Goal: Transaction & Acquisition: Register for event/course

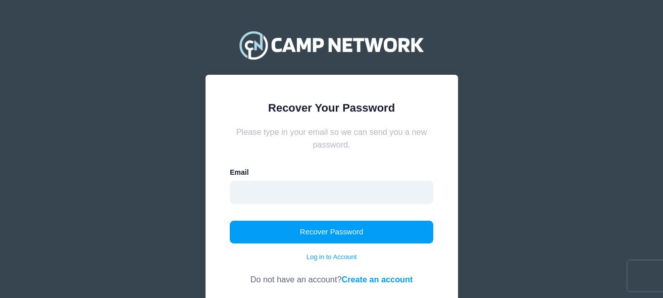
click at [271, 188] on input "email" at bounding box center [332, 192] width 204 height 23
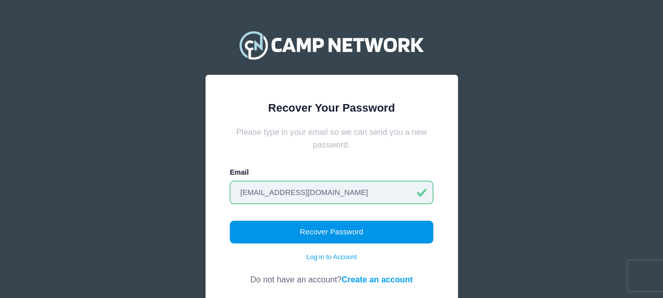
type input "[EMAIL_ADDRESS][DOMAIN_NAME]"
click at [288, 236] on button "Recover Password" at bounding box center [332, 232] width 204 height 23
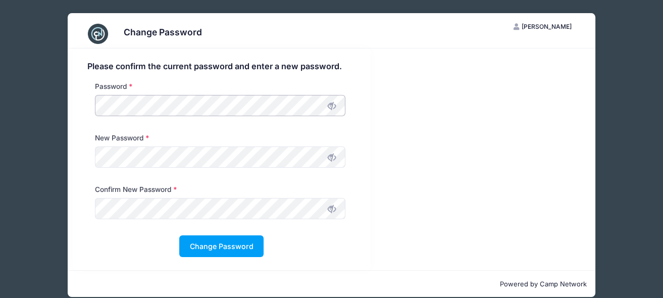
click at [80, 104] on div "Please confirm the current password and enter a new password. Password New Pass…" at bounding box center [222, 159] width 298 height 222
click at [239, 241] on button "Change Password" at bounding box center [221, 246] width 84 height 22
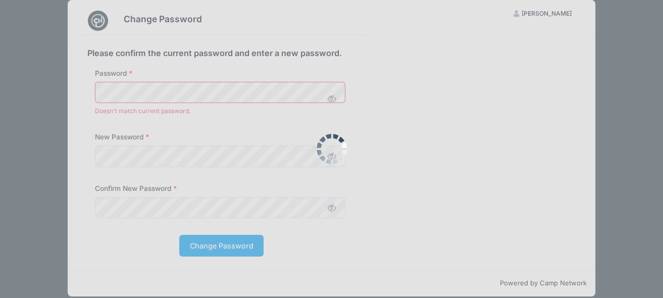
scroll to position [24, 0]
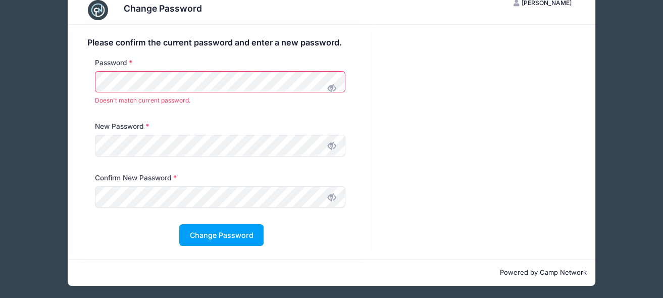
click at [330, 89] on icon at bounding box center [332, 88] width 8 height 8
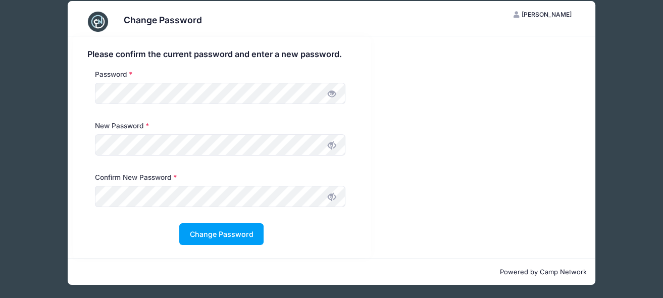
scroll to position [12, 0]
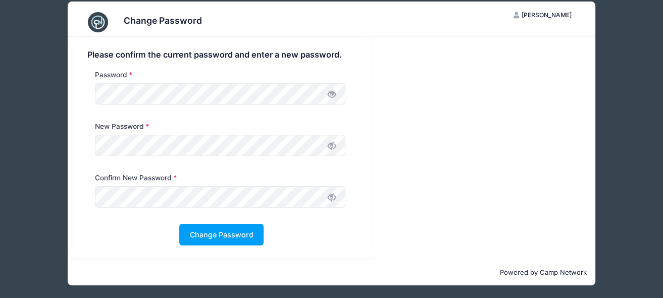
click at [337, 151] on div at bounding box center [220, 145] width 251 height 21
click at [326, 149] on span at bounding box center [331, 145] width 17 height 17
click at [326, 147] on span at bounding box center [331, 145] width 17 height 17
click at [323, 150] on span at bounding box center [331, 145] width 17 height 17
click at [326, 199] on span at bounding box center [331, 196] width 17 height 17
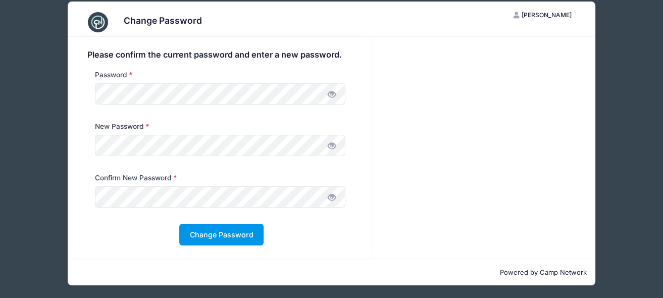
click at [211, 236] on button "Change Password" at bounding box center [221, 235] width 84 height 22
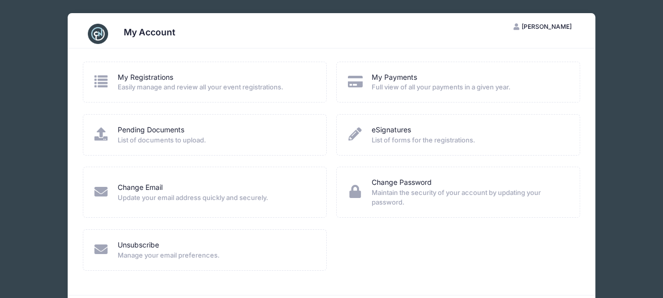
click at [220, 86] on span "Easily manage and review all your event registrations." at bounding box center [215, 87] width 195 height 10
click at [174, 195] on span "Update your email address quickly and securely." at bounding box center [215, 198] width 195 height 10
click at [130, 187] on link "Change Email" at bounding box center [140, 187] width 45 height 11
click at [132, 80] on link "My Registrations" at bounding box center [146, 77] width 56 height 11
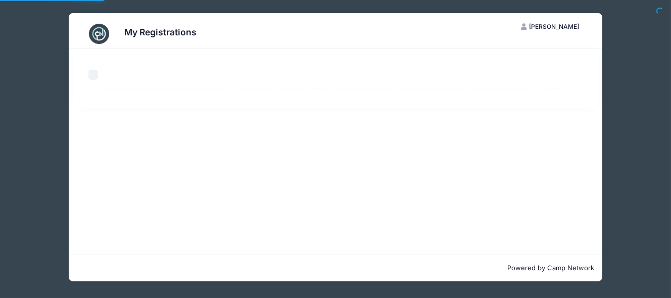
select select "50"
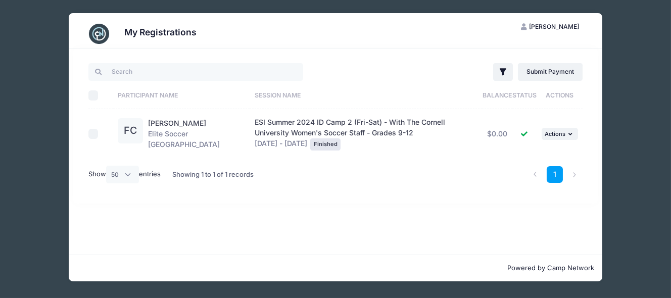
click at [564, 24] on span "[PERSON_NAME]" at bounding box center [554, 27] width 50 height 8
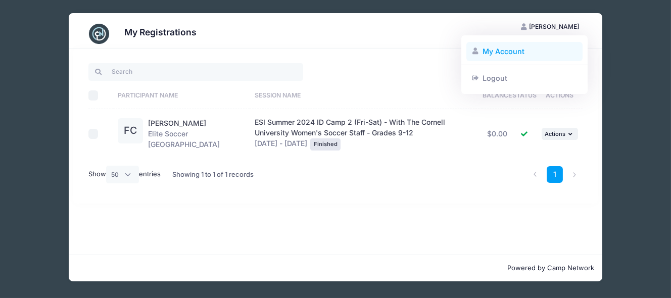
click at [509, 48] on link "My Account" at bounding box center [524, 51] width 117 height 19
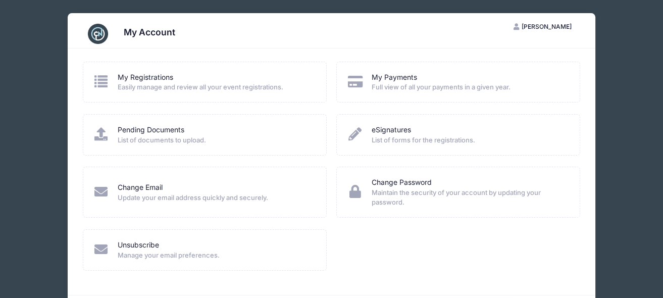
click at [201, 89] on span "Easily manage and review all your event registrations." at bounding box center [215, 87] width 195 height 10
click at [155, 78] on link "My Registrations" at bounding box center [146, 77] width 56 height 11
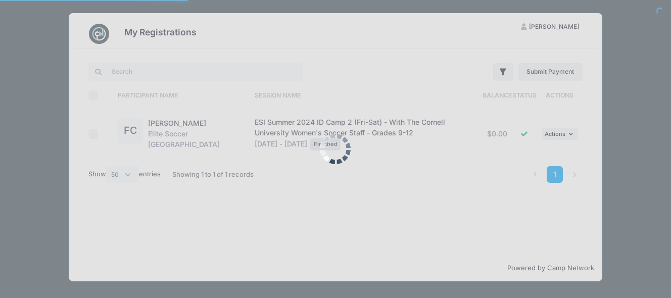
select select "50"
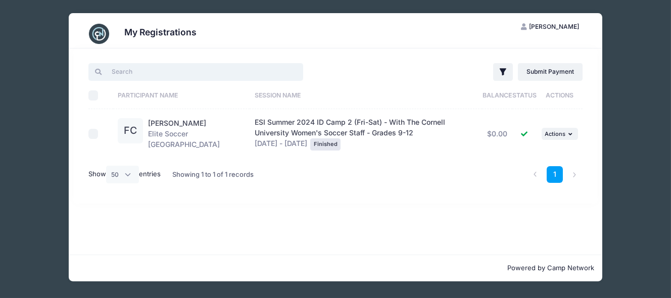
click at [106, 71] on input "search" at bounding box center [195, 71] width 215 height 17
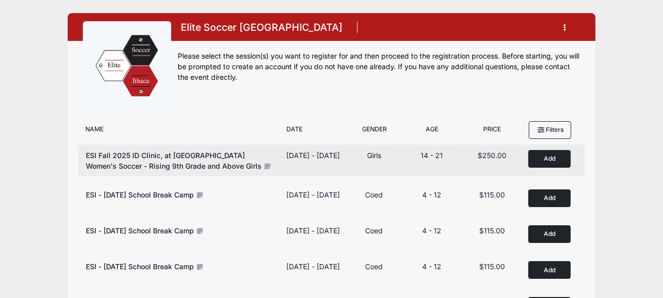
click at [545, 153] on button "Add to Cart" at bounding box center [549, 159] width 42 height 18
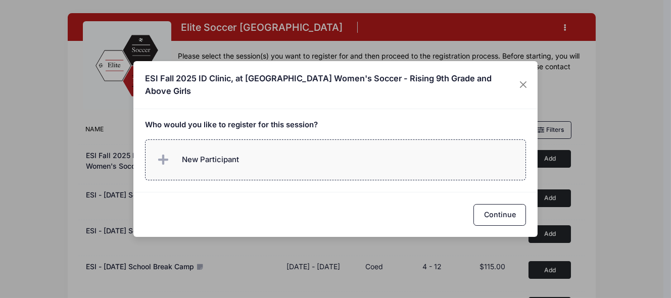
click at [255, 149] on label "New Participant" at bounding box center [335, 159] width 381 height 41
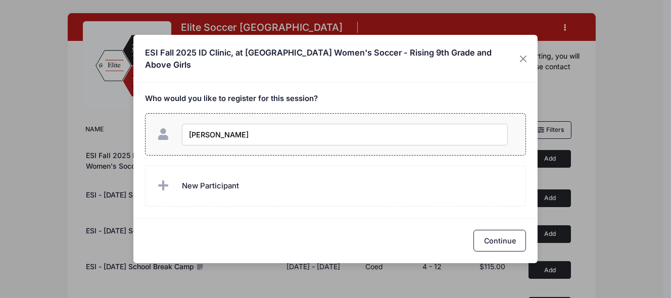
type input "[PERSON_NAME]"
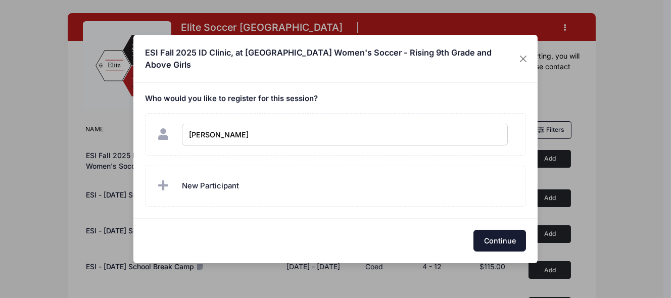
checkbox input "true"
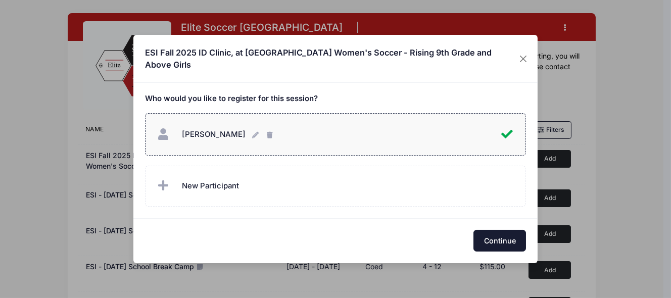
click at [507, 237] on button "Continue" at bounding box center [499, 241] width 53 height 22
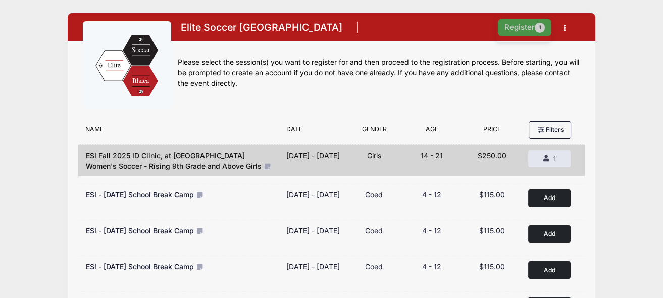
click at [516, 19] on button "Register 1" at bounding box center [525, 28] width 54 height 18
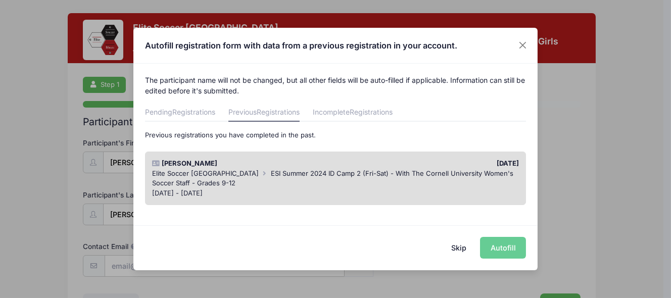
click at [460, 247] on button "Skip" at bounding box center [459, 248] width 36 height 22
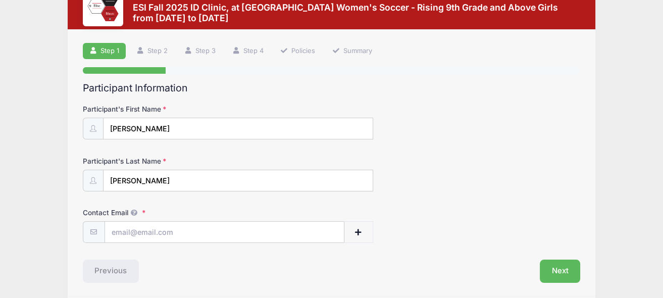
scroll to position [51, 0]
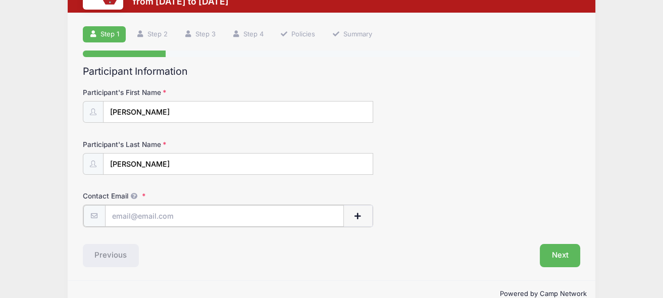
click at [161, 214] on input "Contact Email" at bounding box center [224, 216] width 239 height 22
type input "[EMAIL_ADDRESS][DOMAIN_NAME]"
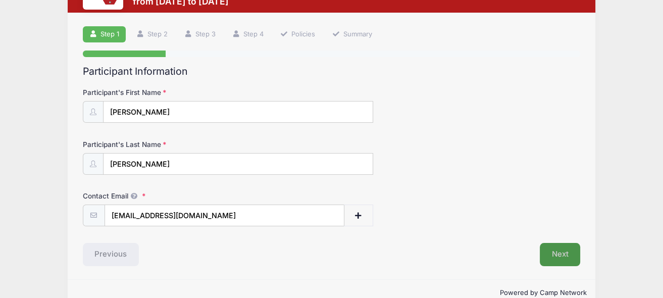
click at [573, 251] on button "Next" at bounding box center [560, 254] width 41 height 23
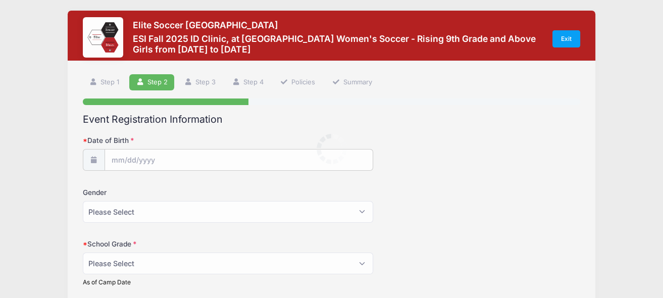
scroll to position [0, 0]
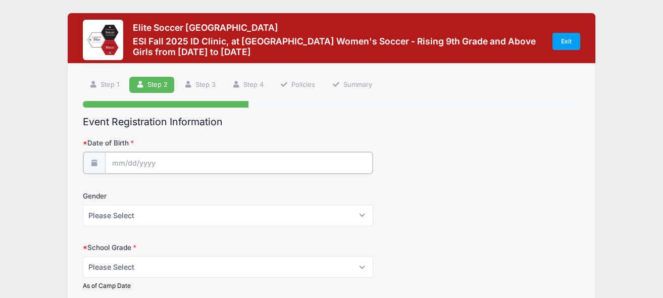
click at [149, 165] on input "Date of Birth" at bounding box center [239, 163] width 268 height 22
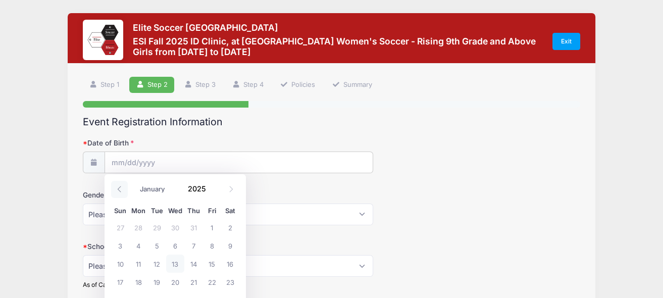
click at [121, 190] on icon at bounding box center [119, 189] width 7 height 7
select select "4"
click at [190, 189] on input "2025" at bounding box center [199, 188] width 33 height 15
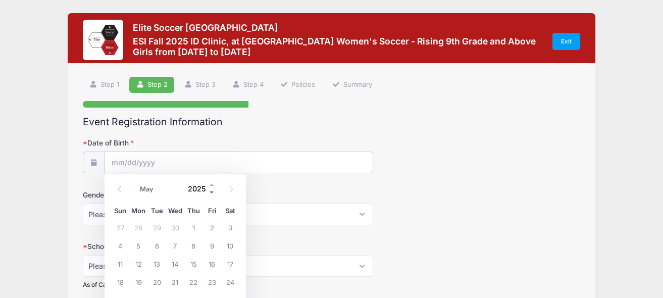
click at [210, 192] on span at bounding box center [212, 193] width 7 height 8
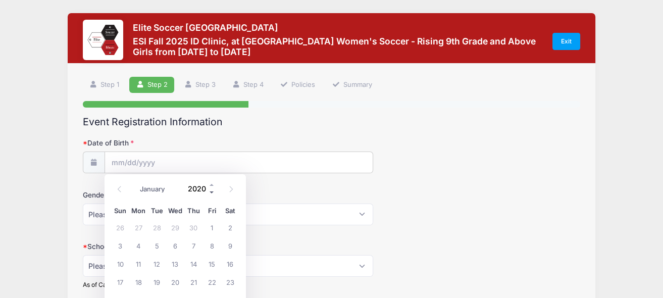
click at [210, 192] on span at bounding box center [212, 193] width 7 height 8
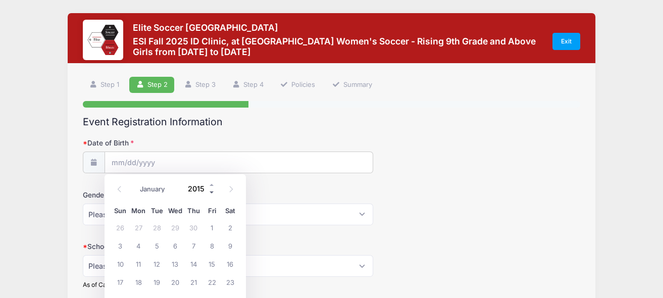
click at [210, 192] on span at bounding box center [212, 193] width 7 height 8
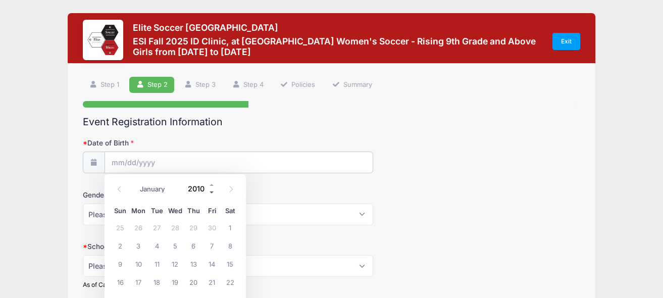
click at [210, 192] on span at bounding box center [212, 193] width 7 height 8
type input "2009"
click at [117, 189] on icon at bounding box center [119, 189] width 7 height 7
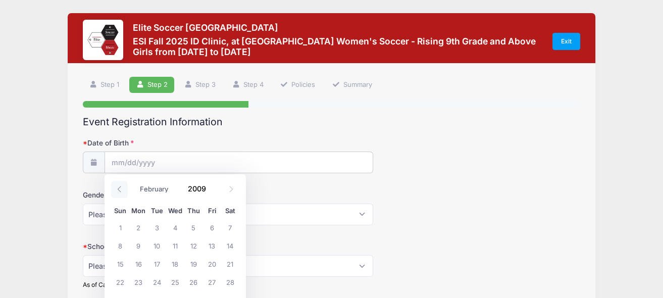
click at [117, 189] on icon at bounding box center [119, 189] width 7 height 7
select select "0"
click at [210, 229] on span "2" at bounding box center [212, 227] width 18 height 18
type input "01/02/2009"
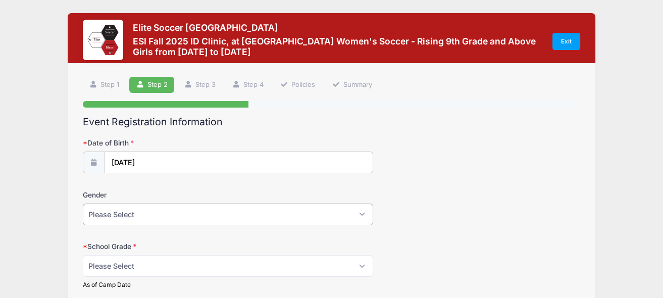
click at [177, 218] on select "Please Select Female Male" at bounding box center [228, 215] width 290 height 22
select select "Female"
click at [83, 204] on select "Please Select Female Male" at bounding box center [228, 215] width 290 height 22
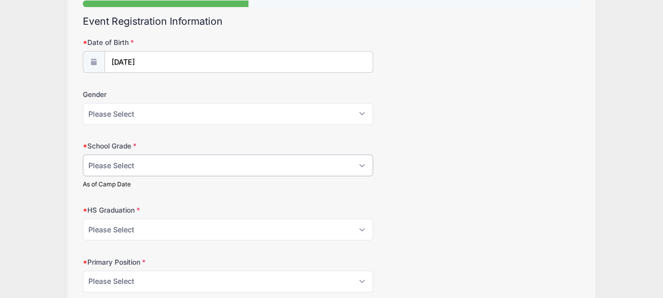
click at [142, 161] on select "Please Select Freshman Sophomore Junior Senior Graduated HS" at bounding box center [228, 166] width 290 height 22
select select "Junior"
click at [83, 155] on select "Please Select Freshman Sophomore Junior Senior Graduated HS" at bounding box center [228, 166] width 290 height 22
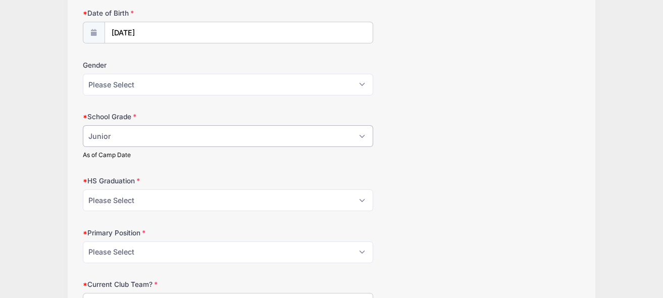
scroll to position [152, 0]
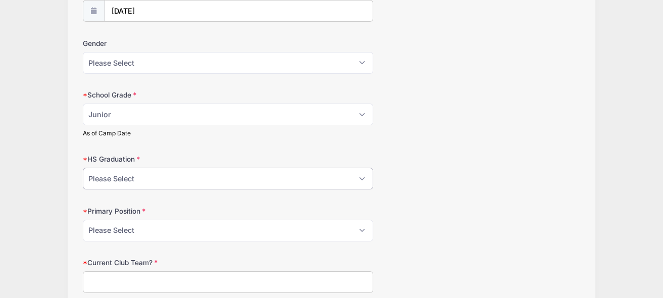
click at [133, 177] on select "Please Select 2021 2022 2023 2024 2025 2026 2027 2028 2029 2030" at bounding box center [228, 179] width 290 height 22
select select "2027"
click at [83, 168] on select "Please Select 2021 2022 2023 2024 2025 2026 2027 2028 2029 2030" at bounding box center [228, 179] width 290 height 22
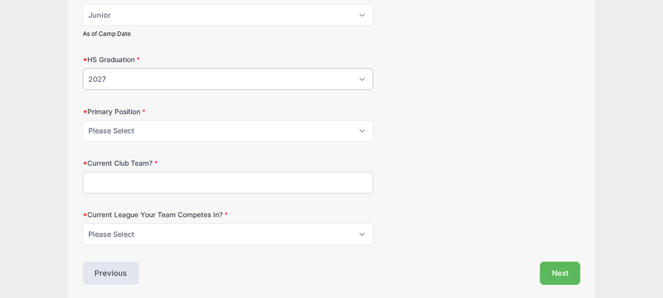
scroll to position [252, 0]
click at [147, 130] on select "Please Select GK Center Defender Wide Defender Center Midfielder Wide Forward C…" at bounding box center [228, 130] width 290 height 22
select select "Wide Defender"
click at [83, 119] on select "Please Select GK Center Defender Wide Defender Center Midfielder Wide Forward C…" at bounding box center [228, 130] width 290 height 22
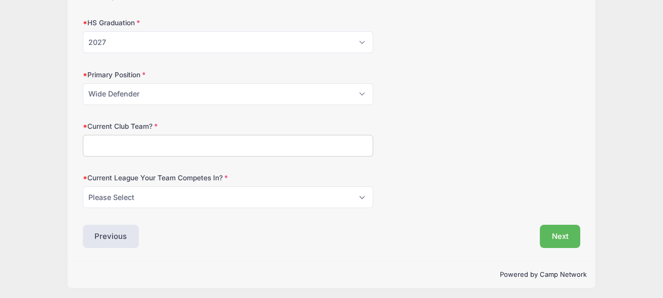
click at [137, 143] on input "Current Club Team?" at bounding box center [228, 146] width 290 height 22
type input "Syracuse Development Academy 2009GA"
click at [157, 198] on select "Please Select ECNL ECRL GA Other" at bounding box center [228, 197] width 290 height 22
select select "GA"
click at [83, 186] on select "Please Select ECNL ECRL GA Other" at bounding box center [228, 197] width 290 height 22
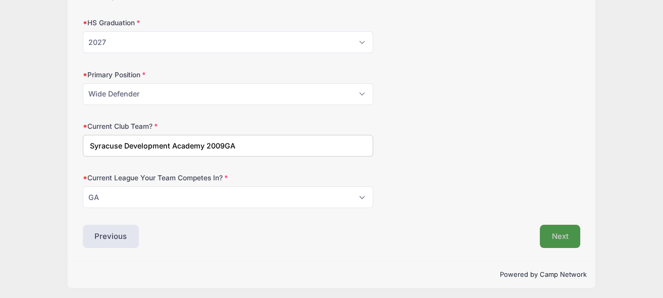
click at [571, 238] on button "Next" at bounding box center [560, 236] width 41 height 23
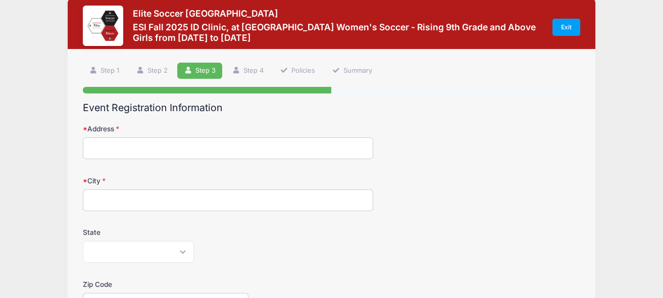
scroll to position [0, 0]
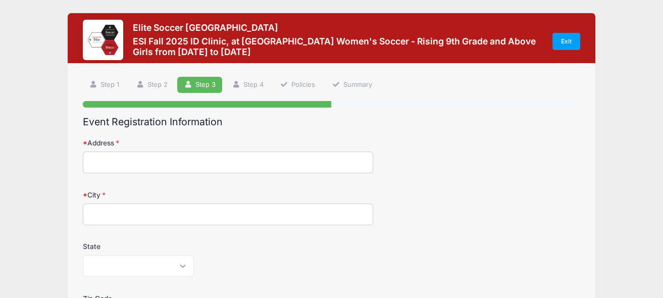
click at [109, 171] on input "Address" at bounding box center [228, 163] width 290 height 22
type input "200 Patricia Drive"
type input "n"
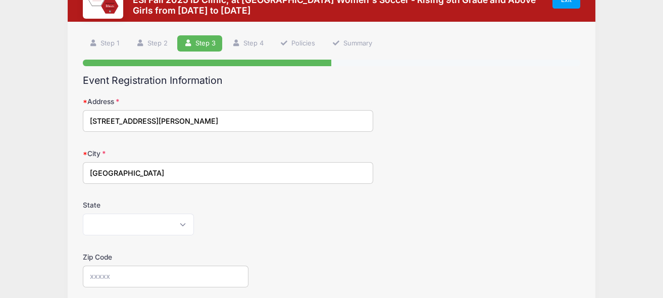
scroll to position [101, 0]
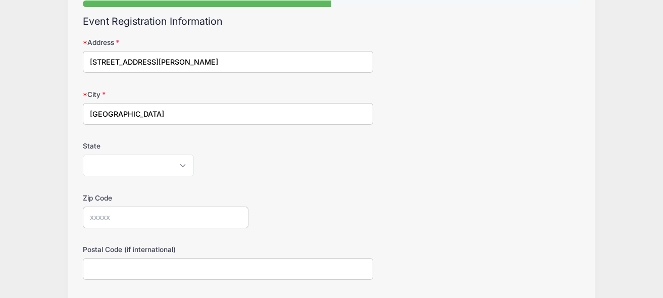
type input "North Syracuse"
click at [132, 165] on select "Alabama Alaska American Samoa Arizona Arkansas Armed Forces Africa Armed Forces…" at bounding box center [138, 166] width 111 height 22
select select "NY"
click at [83, 155] on select "Alabama Alaska American Samoa Arizona Arkansas Armed Forces Africa Armed Forces…" at bounding box center [138, 166] width 111 height 22
click at [137, 217] on input "Zip Code" at bounding box center [166, 218] width 166 height 22
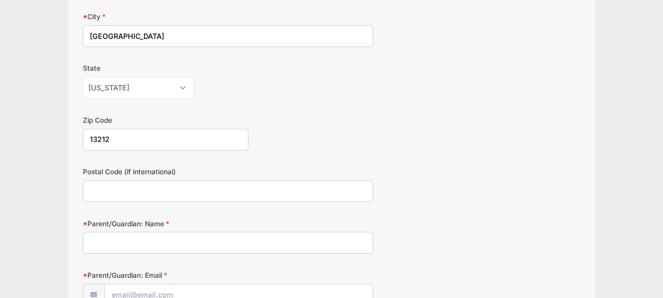
scroll to position [202, 0]
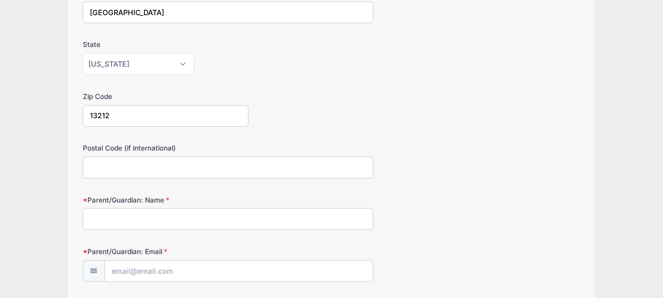
type input "13212"
click at [152, 219] on input "Parent/Guardian: Name" at bounding box center [228, 219] width 290 height 22
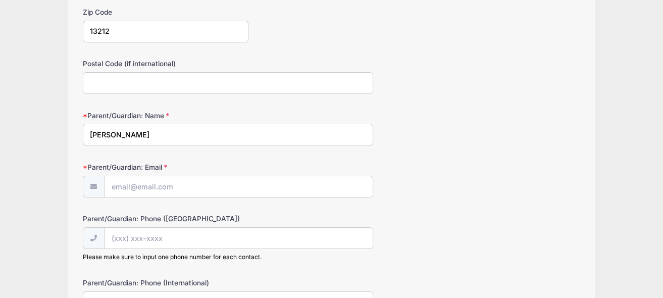
scroll to position [303, 0]
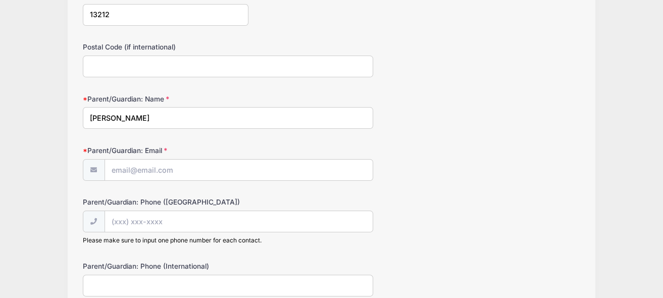
type input "Ema Canzano"
click at [137, 168] on input "Parent/Guardian: Email" at bounding box center [239, 171] width 268 height 22
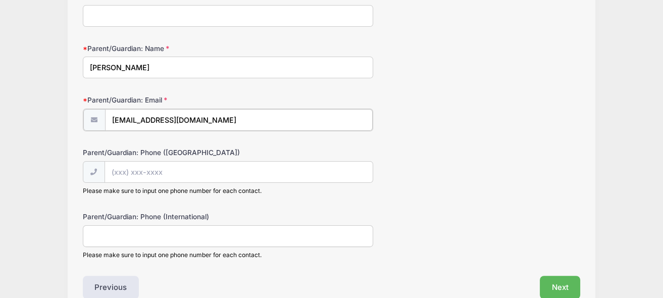
scroll to position [404, 0]
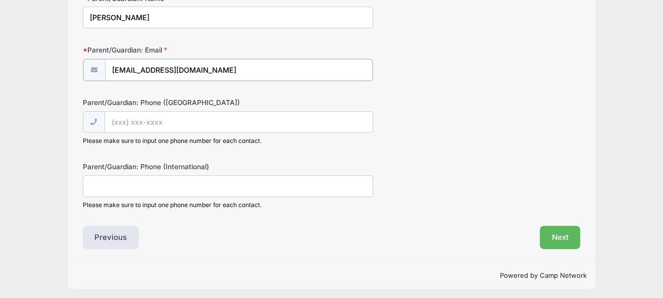
type input "etcanzano@gmail.com"
click at [163, 122] on input "Parent/Guardian: Phone (United States)" at bounding box center [239, 122] width 268 height 22
type input "(315) 430-3090"
click at [569, 225] on button "Next" at bounding box center [560, 236] width 41 height 23
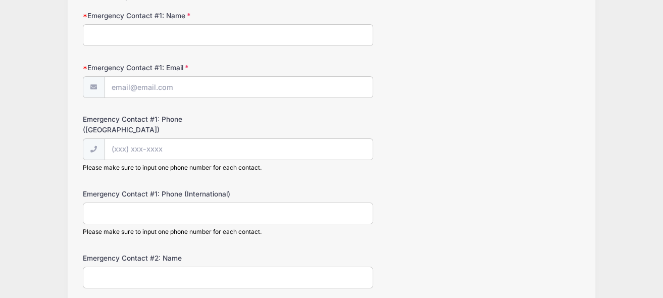
scroll to position [0, 0]
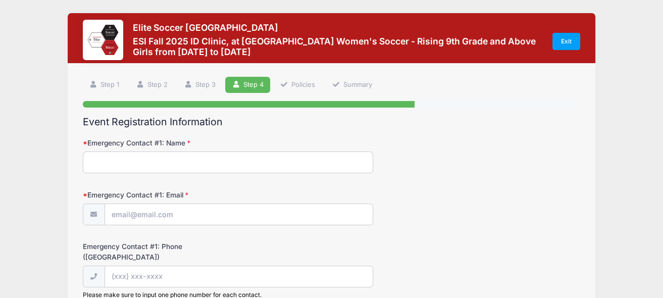
click at [99, 159] on input "Emergency Contact #1: Name" at bounding box center [228, 163] width 290 height 22
type input "Frank Canzano"
click at [126, 219] on input "Emergency Contact #1: Email" at bounding box center [239, 215] width 268 height 22
type input "facanzano@gmail.com"
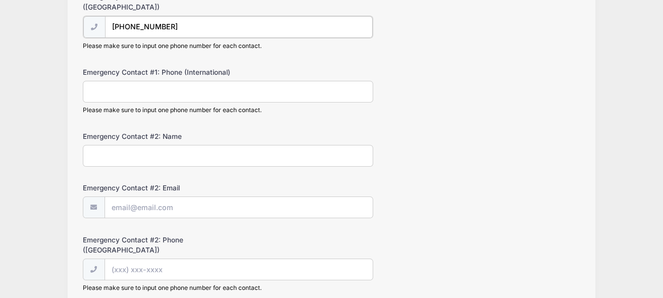
scroll to position [252, 0]
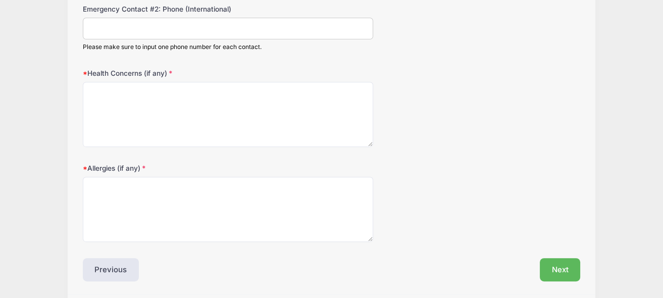
type input "(315) 430-3996"
click at [164, 84] on textarea "Health Concerns (if any)" at bounding box center [228, 113] width 290 height 65
type textarea "None"
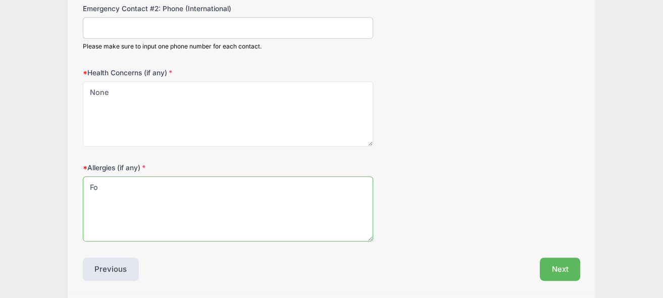
type textarea "F"
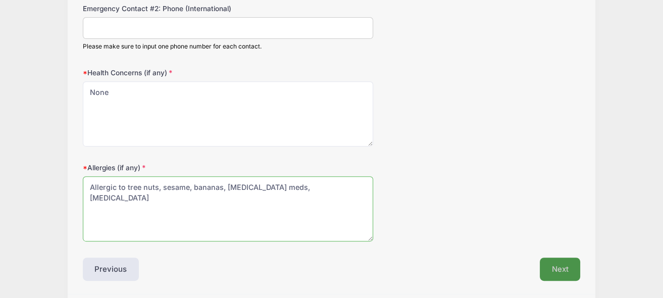
type textarea "Allergic to tree nuts, sesame, bananas, sulfa meds, amoxicillin"
click at [549, 258] on button "Next" at bounding box center [560, 269] width 41 height 23
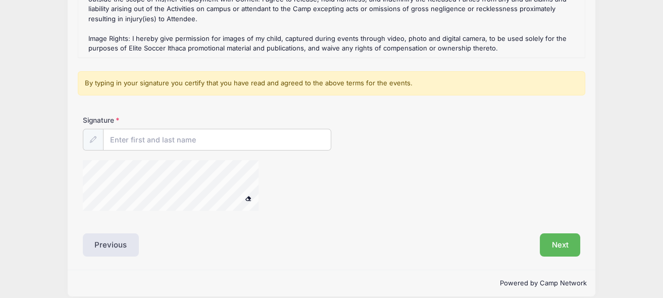
scroll to position [245, 0]
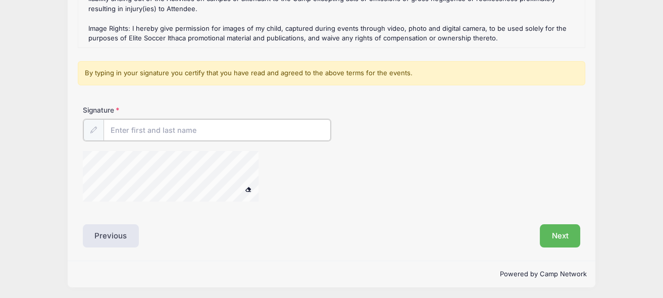
click at [145, 122] on input "Signature" at bounding box center [218, 130] width 228 height 22
type input "Emanouela Canzano"
click at [546, 232] on button "Next" at bounding box center [560, 234] width 41 height 23
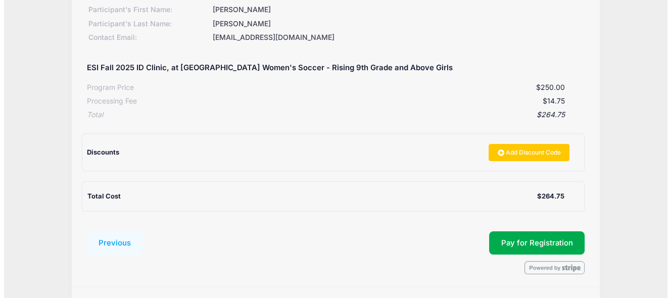
scroll to position [180, 0]
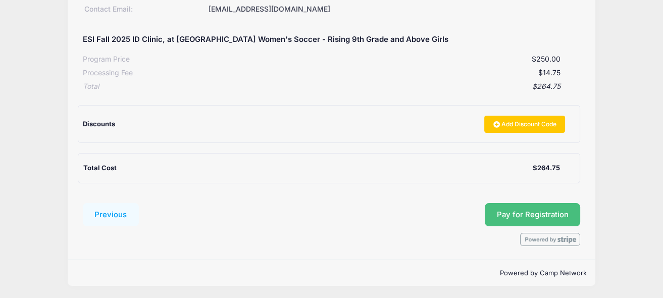
click at [520, 220] on button "Pay for Registration" at bounding box center [533, 214] width 96 height 23
